Goal: Information Seeking & Learning: Learn about a topic

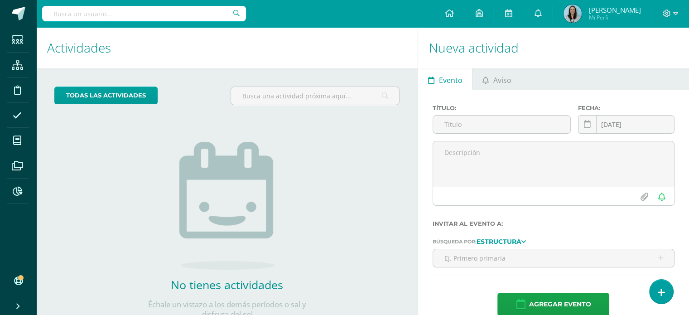
click at [102, 15] on input "text" at bounding box center [144, 13] width 204 height 15
type input "avril"
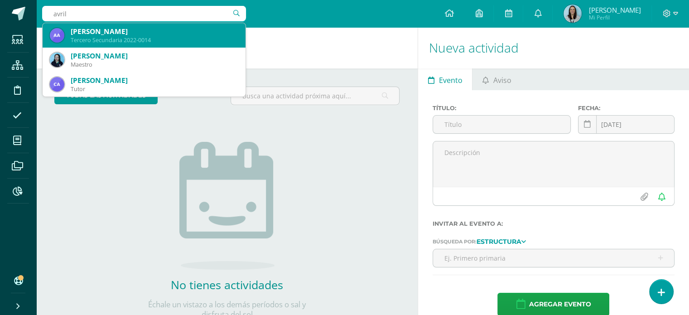
click at [95, 38] on div "Tercero Secundaria 2022-0014" at bounding box center [155, 40] width 168 height 8
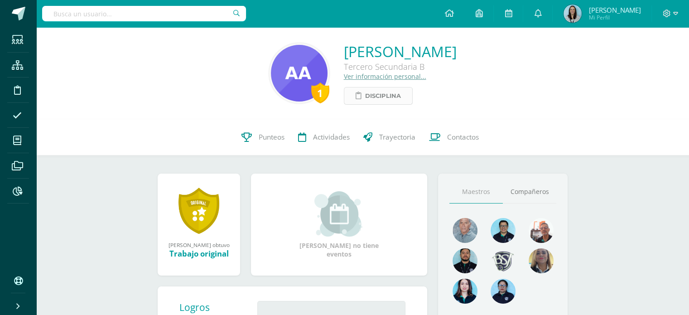
click at [365, 98] on span "Disciplina" at bounding box center [383, 95] width 36 height 17
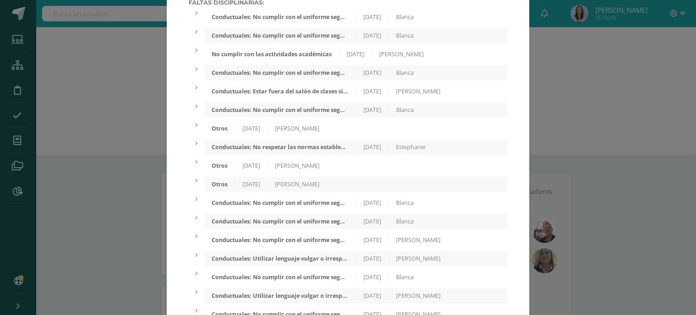
scroll to position [56, 0]
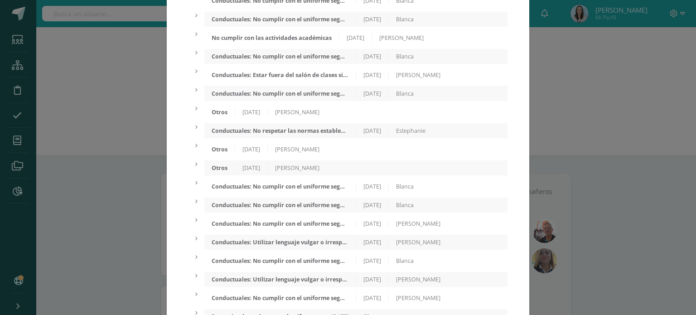
click at [287, 132] on div "Conductuales: No respetar las normas establecidas." at bounding box center [279, 131] width 151 height 8
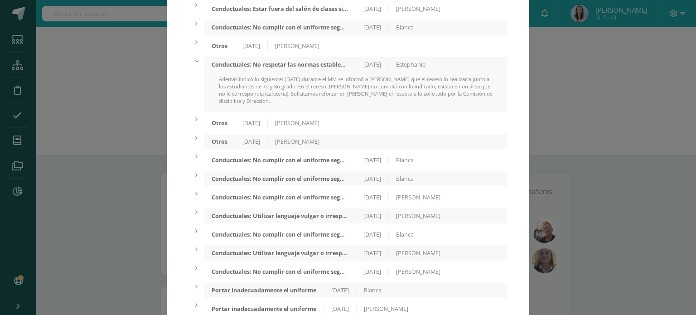
scroll to position [132, 0]
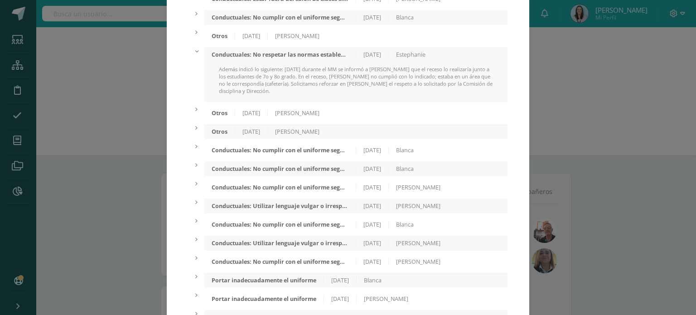
click at [297, 135] on div "[PERSON_NAME]" at bounding box center [297, 132] width 59 height 8
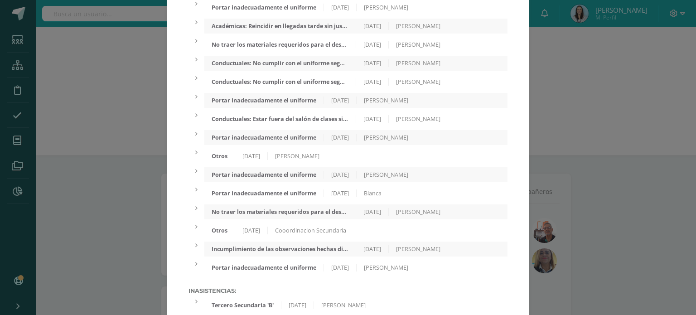
scroll to position [464, 0]
click at [278, 252] on div "Incumplimiento de las observaciones hechas diariamente por el docente de discip…" at bounding box center [279, 249] width 151 height 8
